Goal: Communication & Community: Answer question/provide support

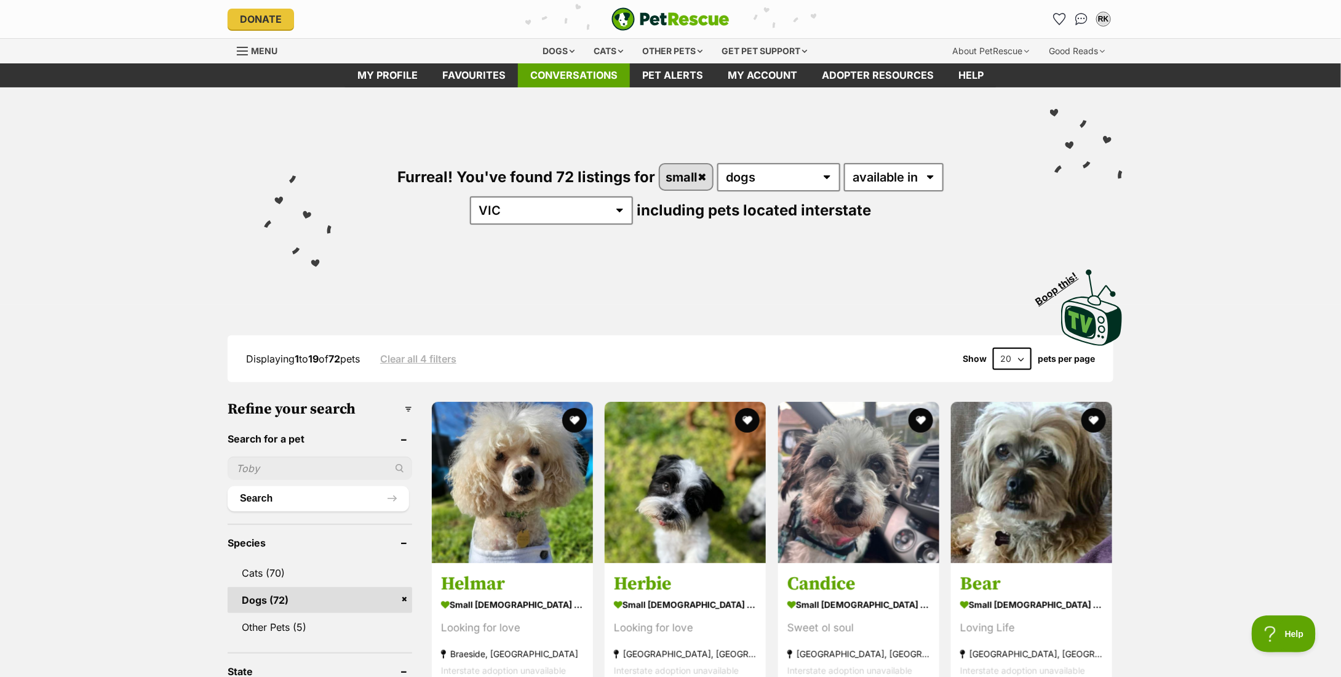
click at [571, 73] on link "Conversations" at bounding box center [574, 75] width 112 height 24
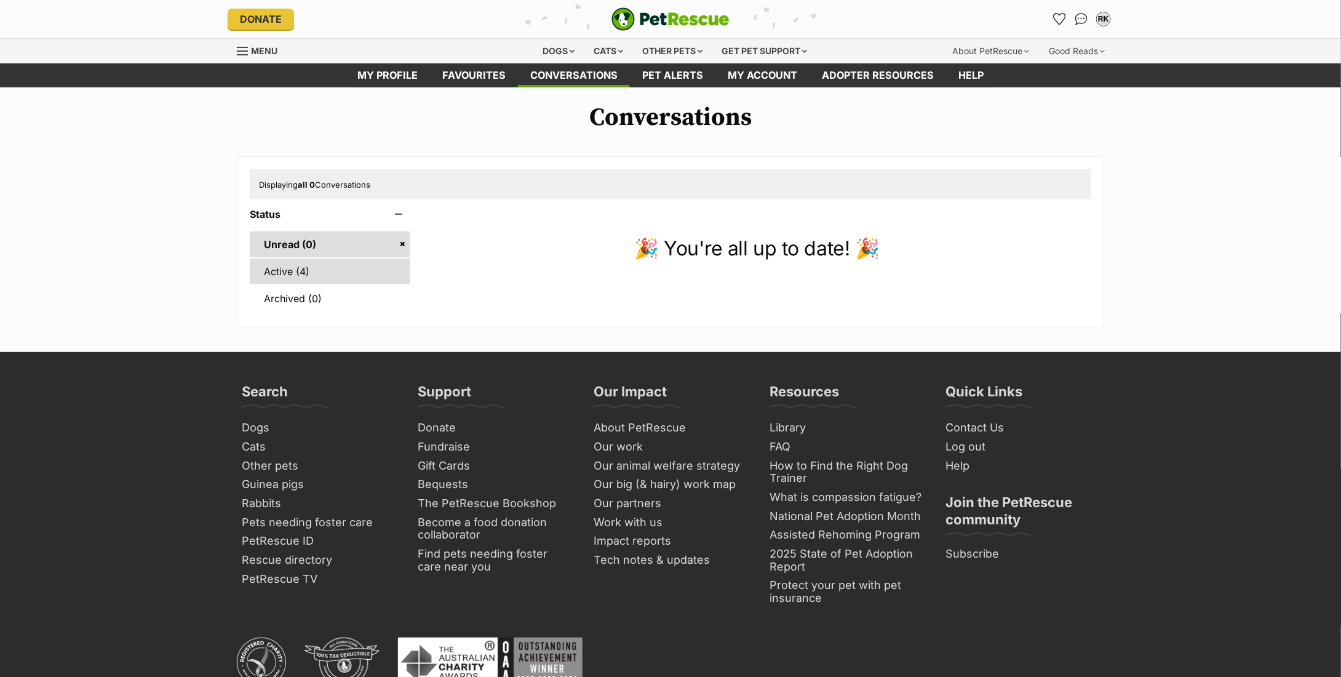
click at [320, 279] on link "Active (4)" at bounding box center [330, 271] width 161 height 26
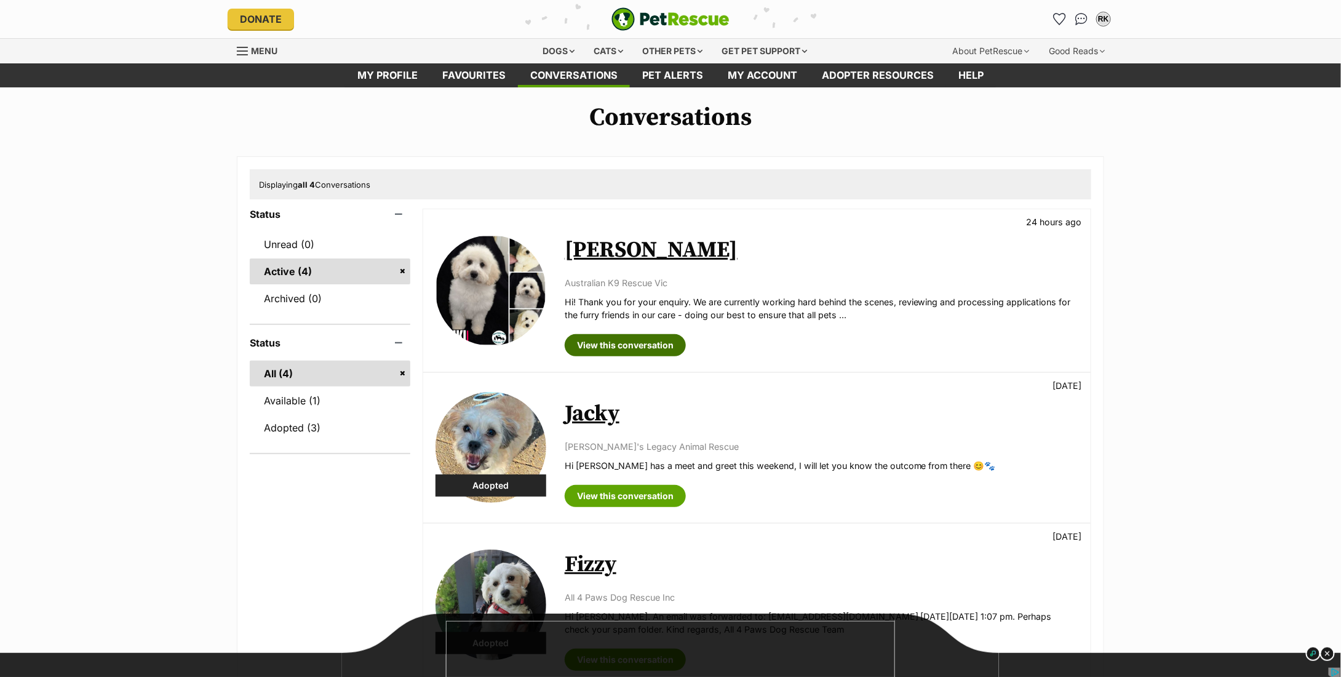
click at [626, 351] on link "View this conversation" at bounding box center [625, 345] width 121 height 22
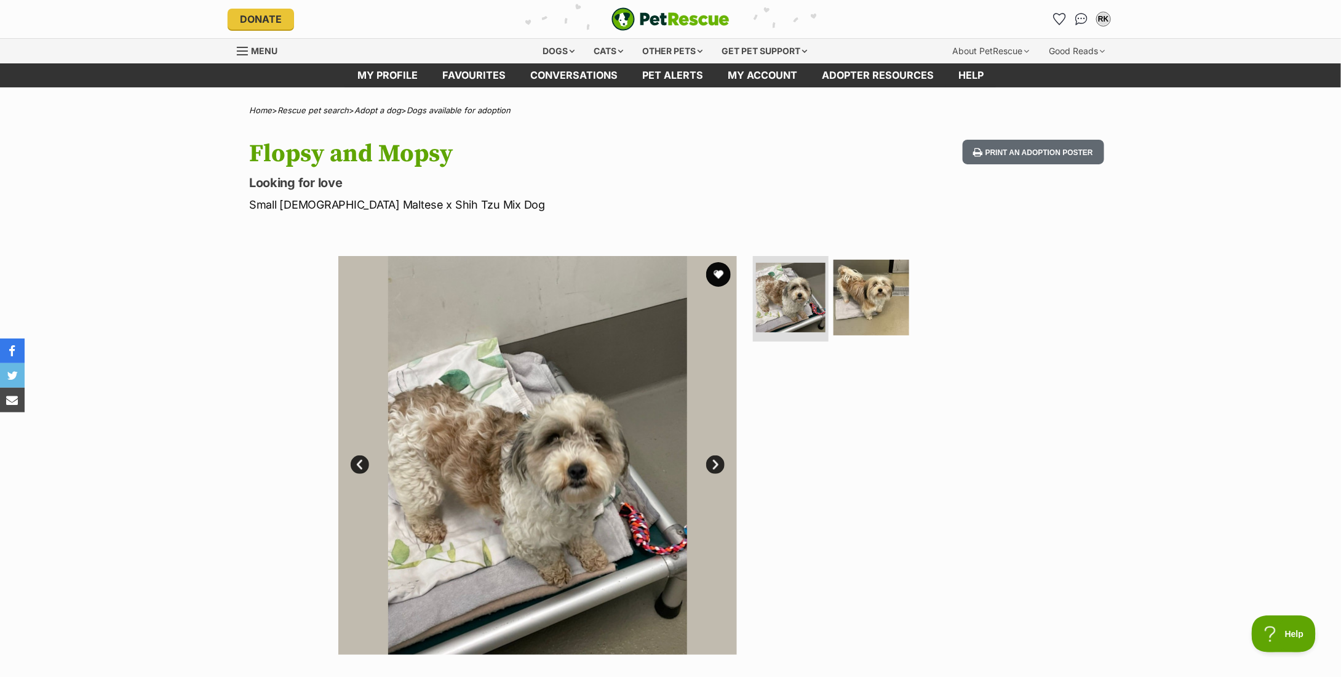
click at [717, 464] on link "Next" at bounding box center [715, 464] width 18 height 18
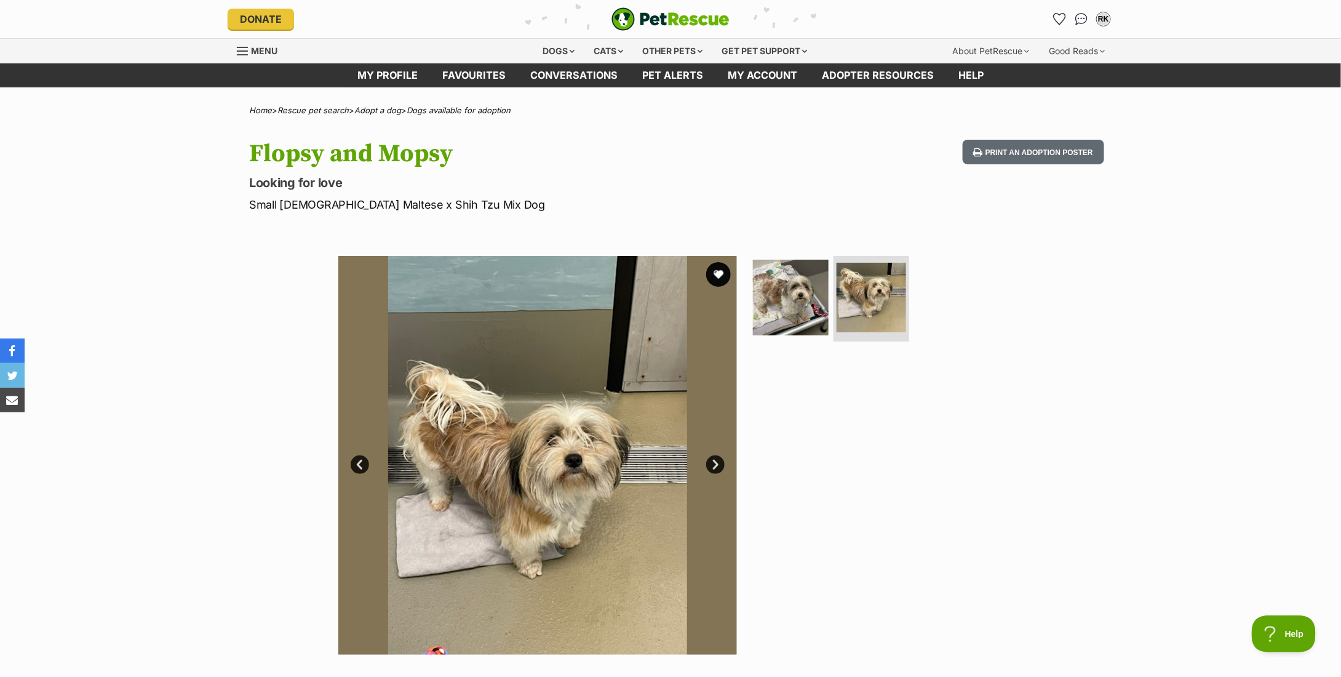
click at [717, 464] on link "Next" at bounding box center [715, 464] width 18 height 18
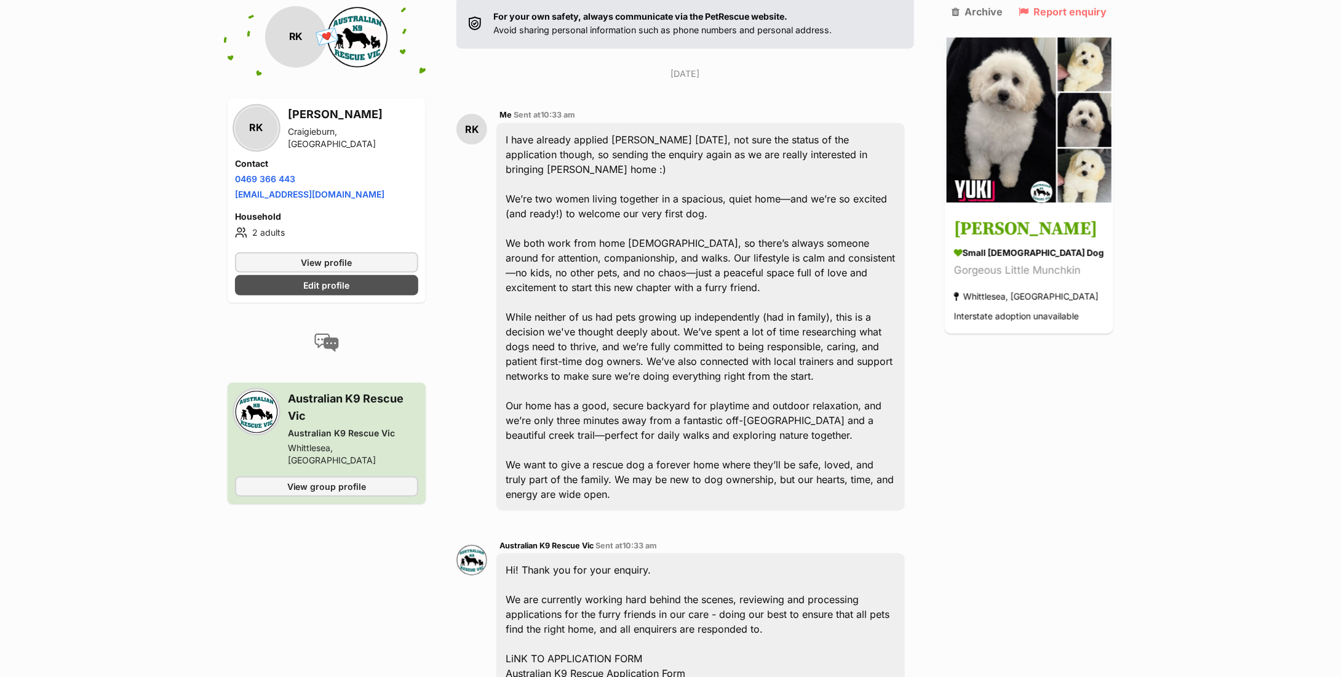
scroll to position [525, 0]
